Goal: Navigation & Orientation: Find specific page/section

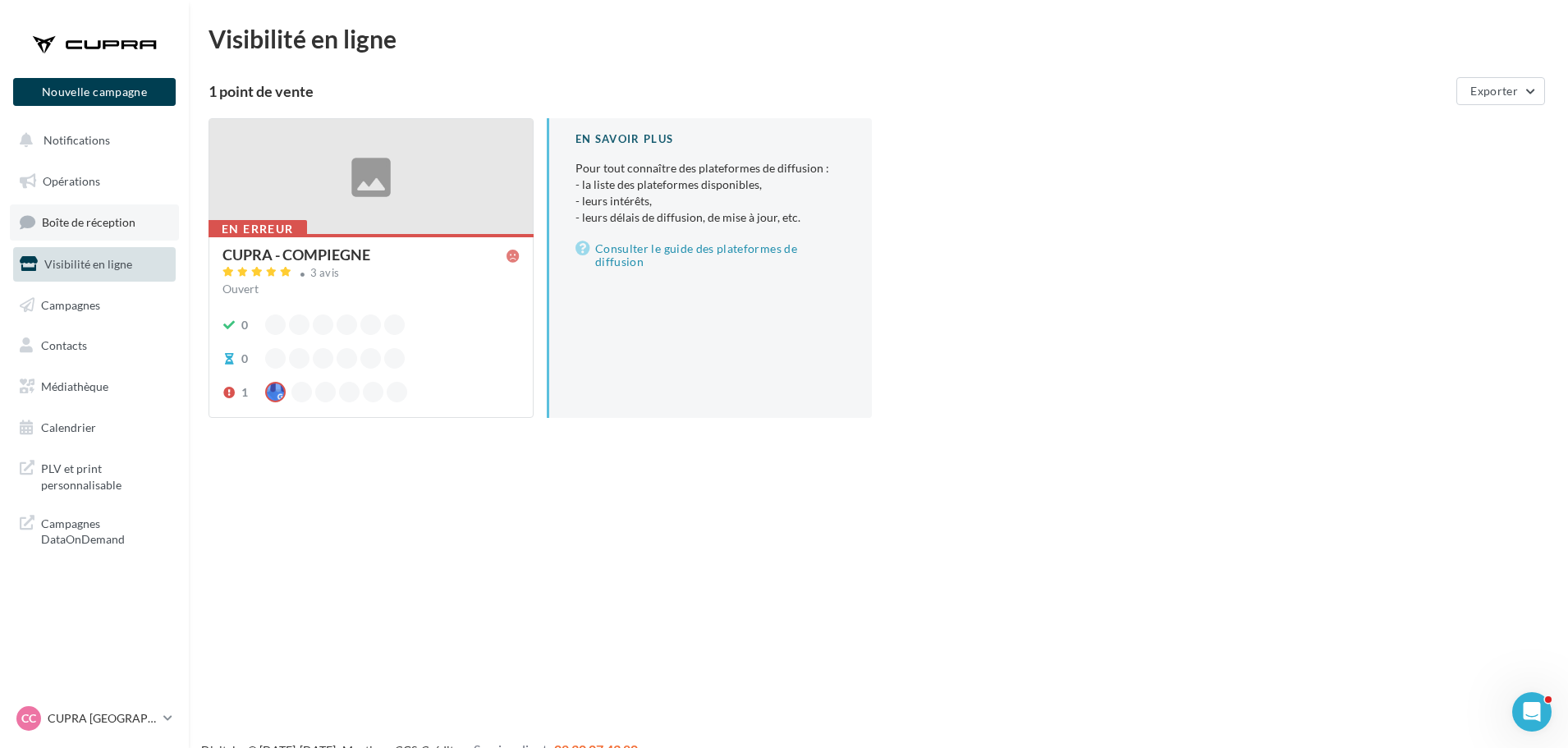
click at [99, 216] on span "Boîte de réception" at bounding box center [89, 222] width 93 height 14
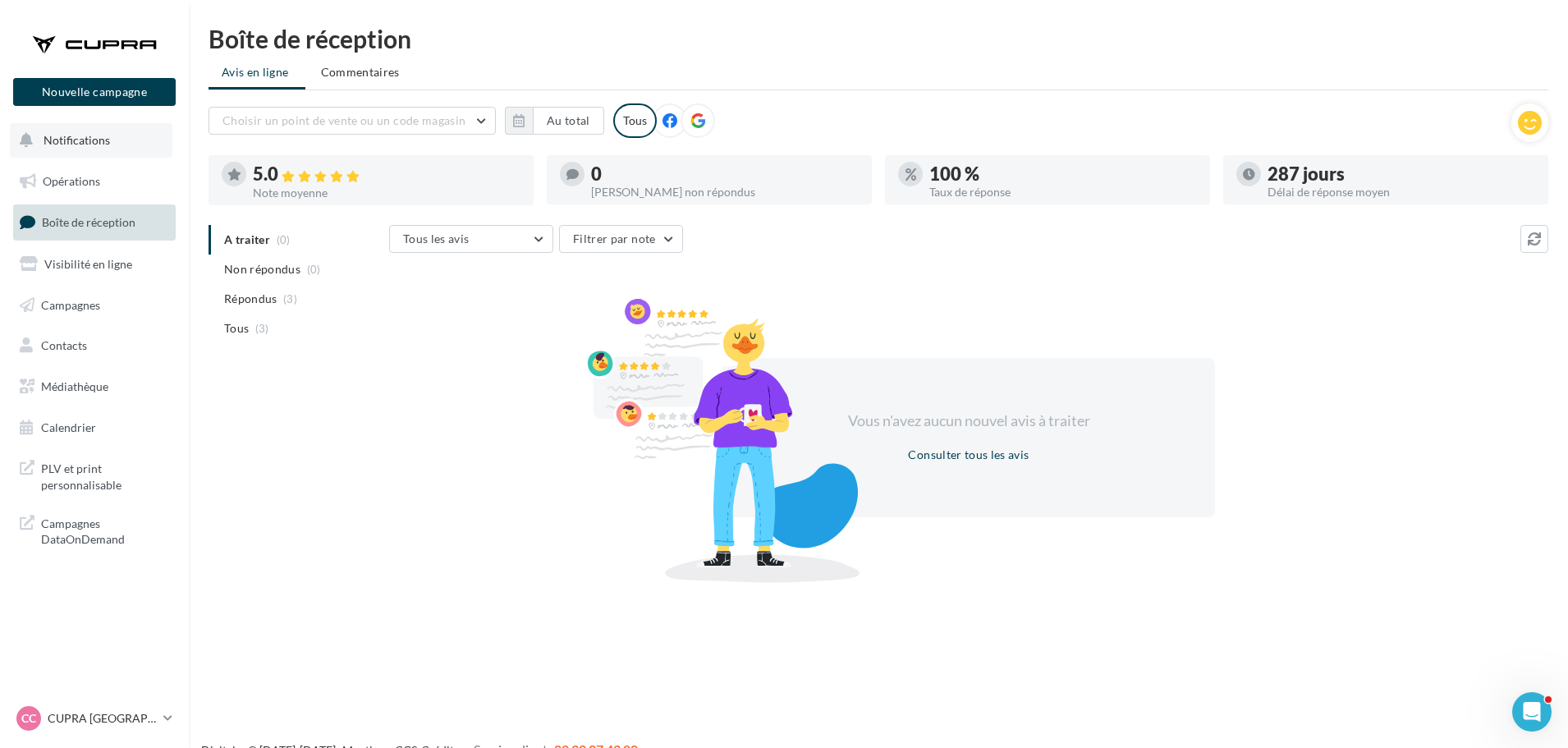
click at [77, 141] on span "Notifications" at bounding box center [77, 139] width 66 height 14
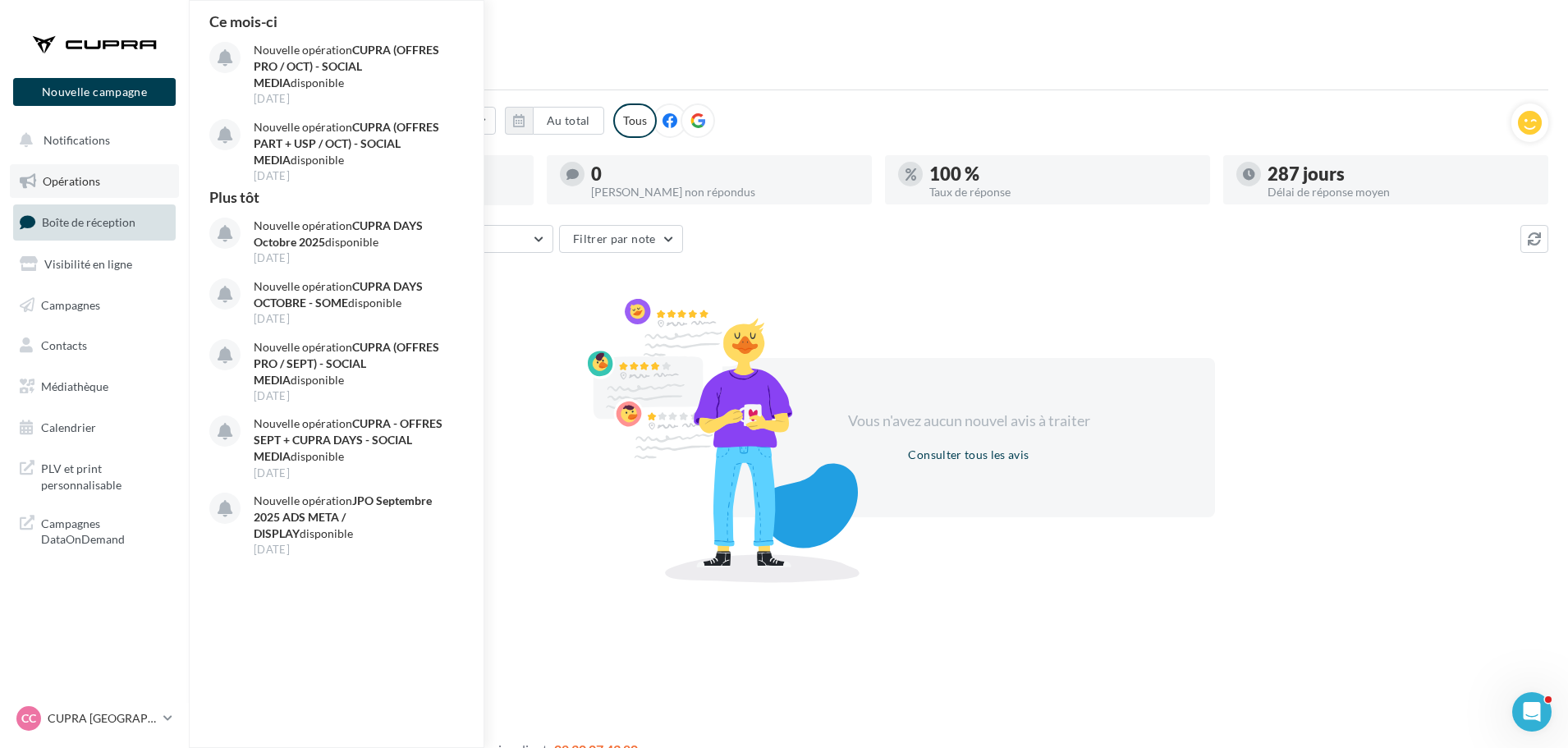
click at [71, 181] on span "Opérations" at bounding box center [71, 180] width 57 height 14
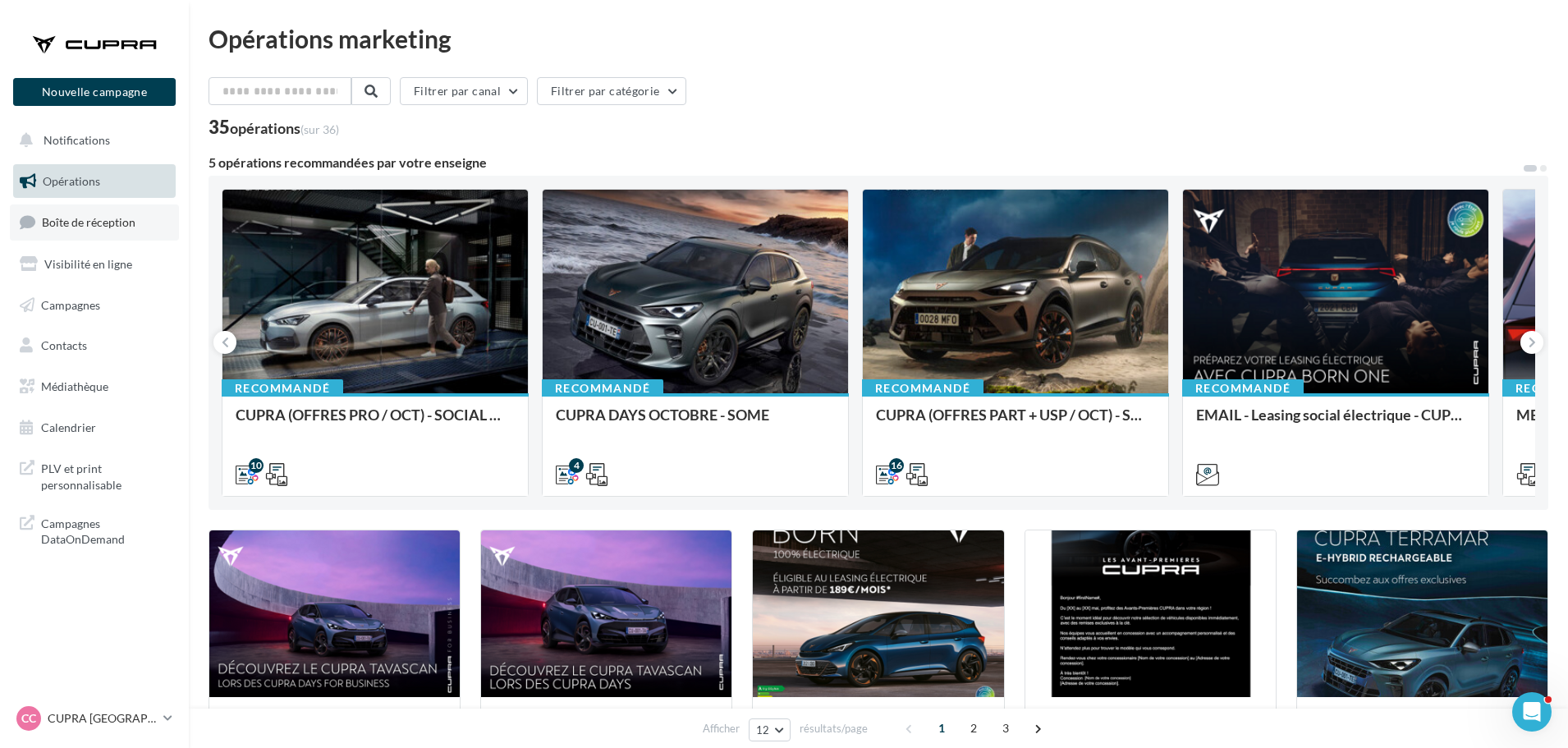
click at [118, 209] on link "Boîte de réception" at bounding box center [94, 223] width 169 height 36
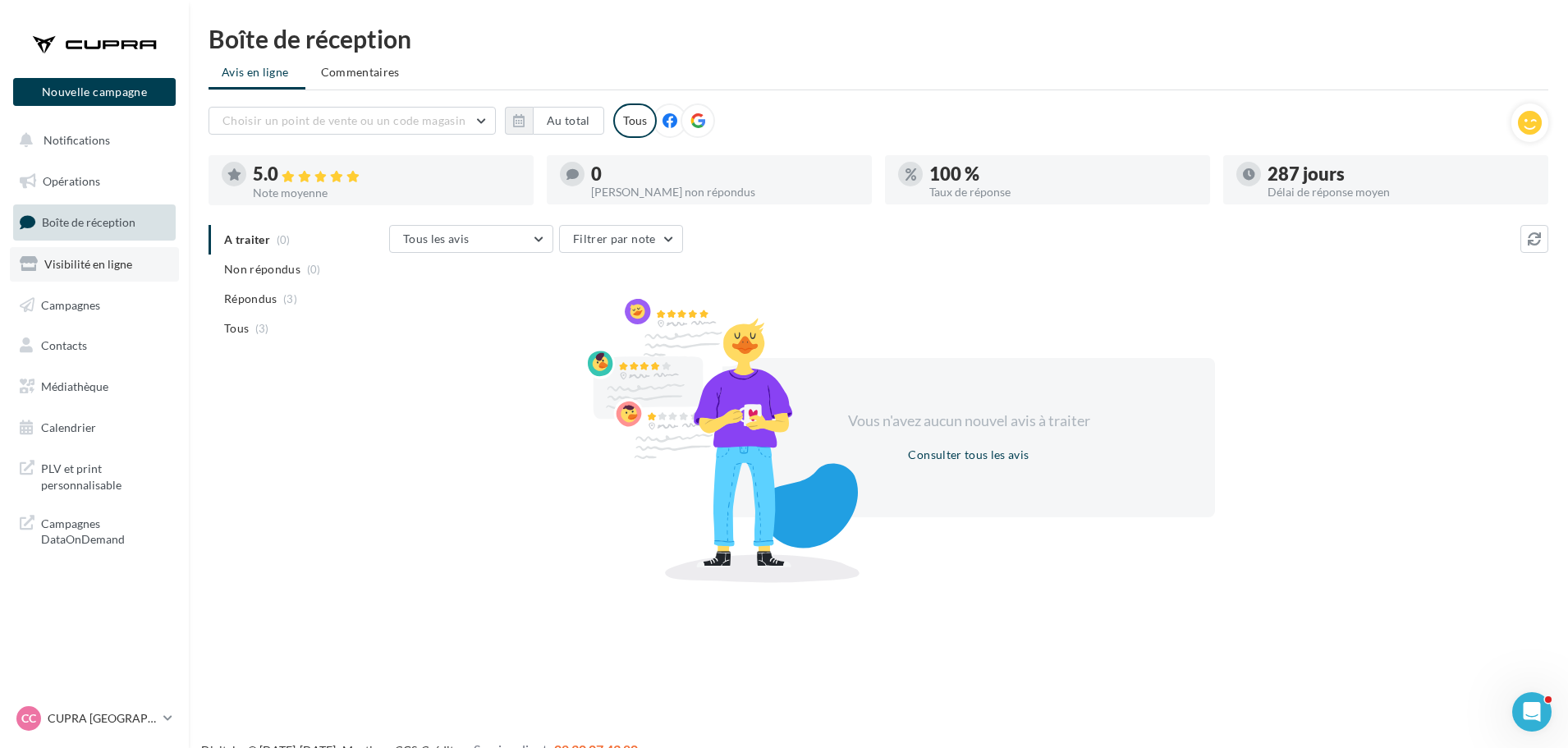
click at [78, 265] on span "Visibilité en ligne" at bounding box center [88, 264] width 88 height 14
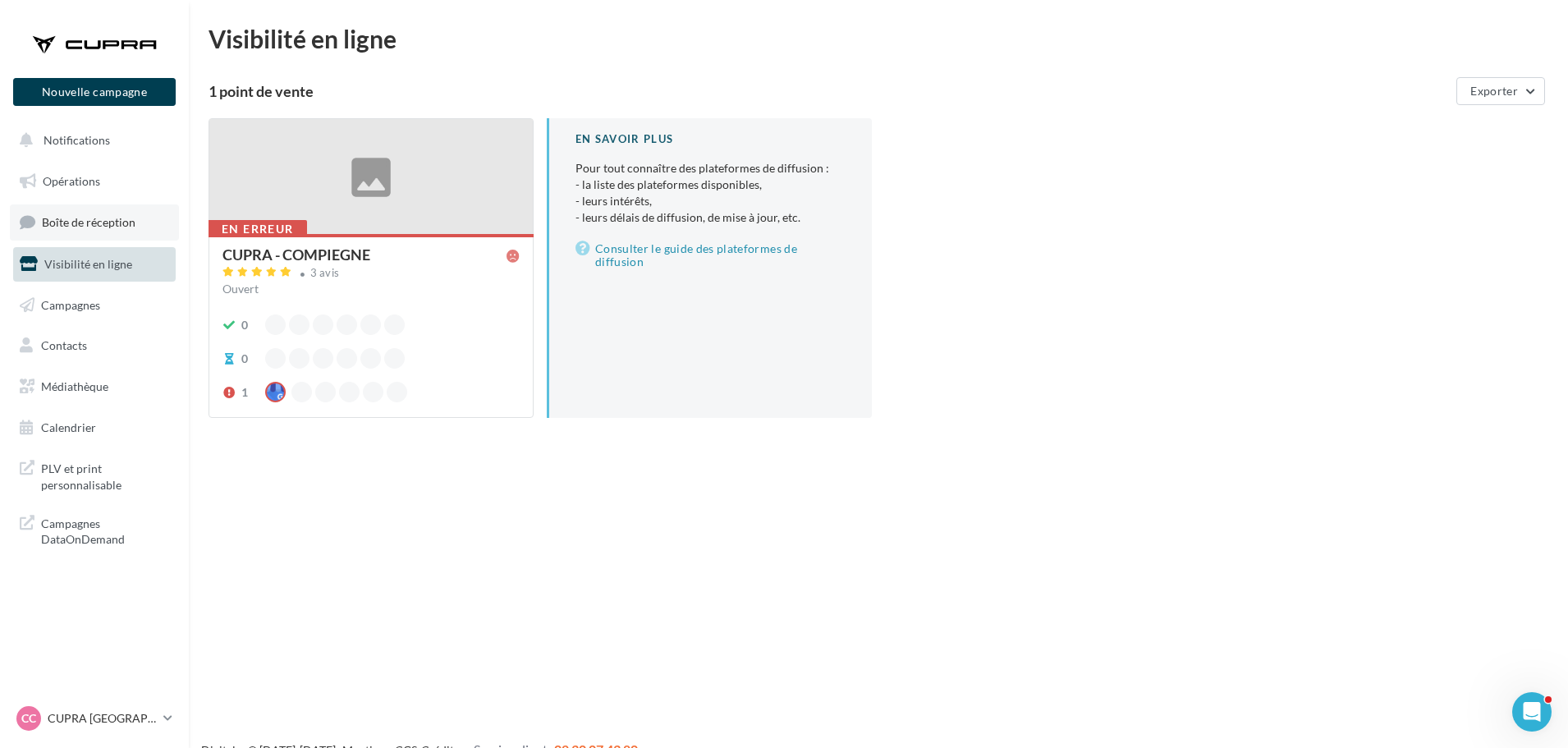
click at [93, 212] on link "Boîte de réception" at bounding box center [94, 223] width 169 height 36
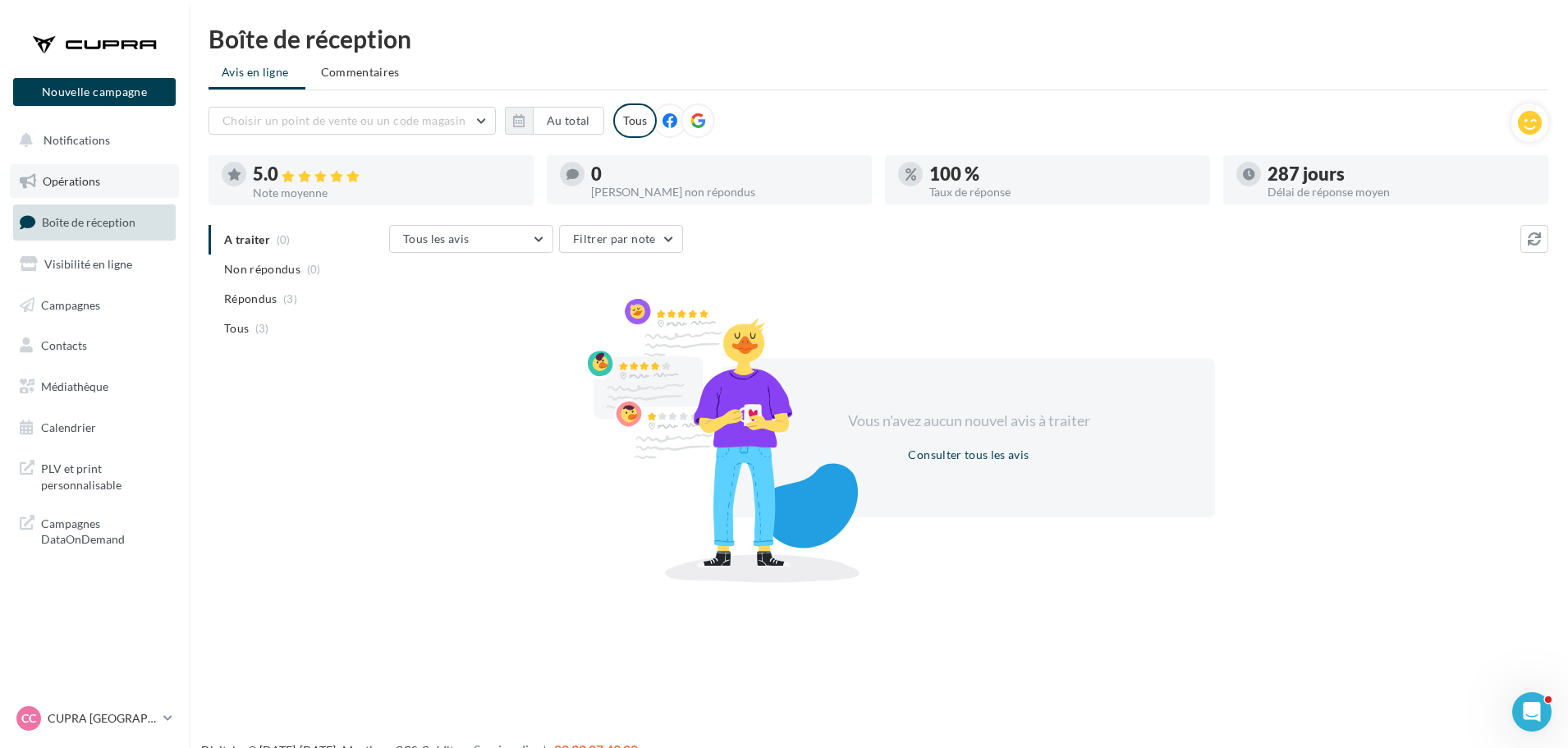
click at [83, 191] on link "Opérations" at bounding box center [94, 181] width 169 height 35
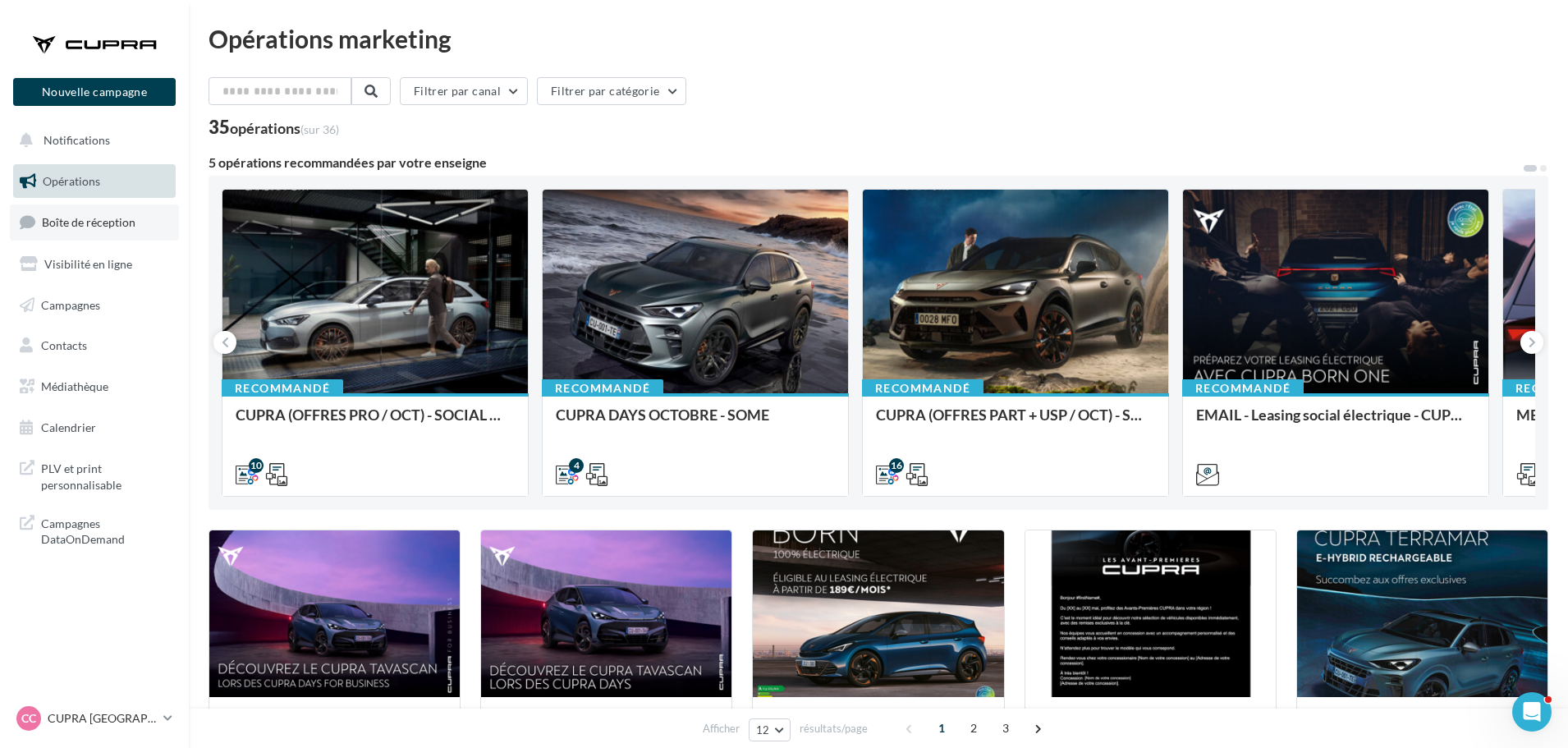
click at [108, 223] on span "Boîte de réception" at bounding box center [89, 222] width 93 height 14
